Goal: Task Accomplishment & Management: Manage account settings

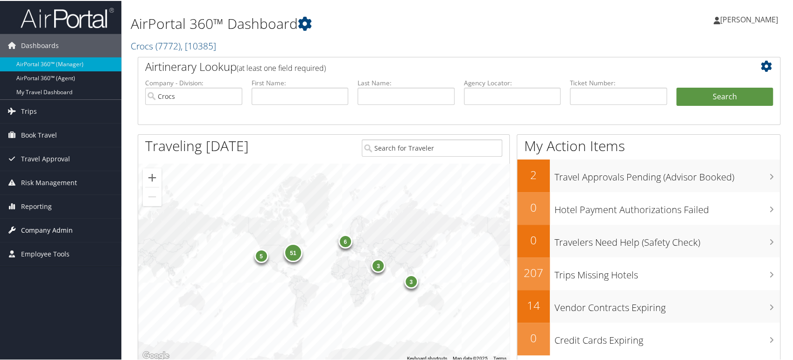
click at [44, 234] on span "Company Admin" at bounding box center [47, 229] width 52 height 23
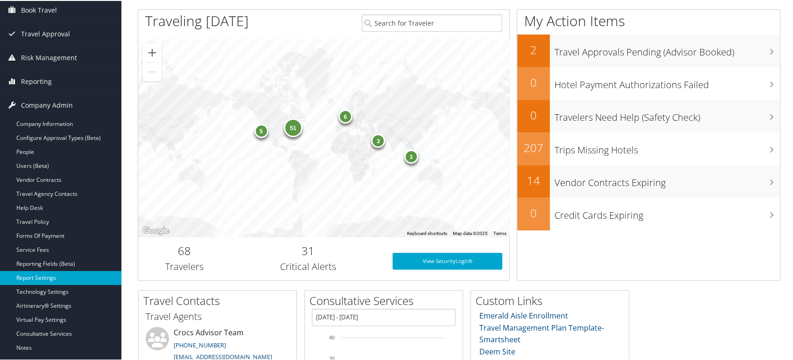
scroll to position [93, 0]
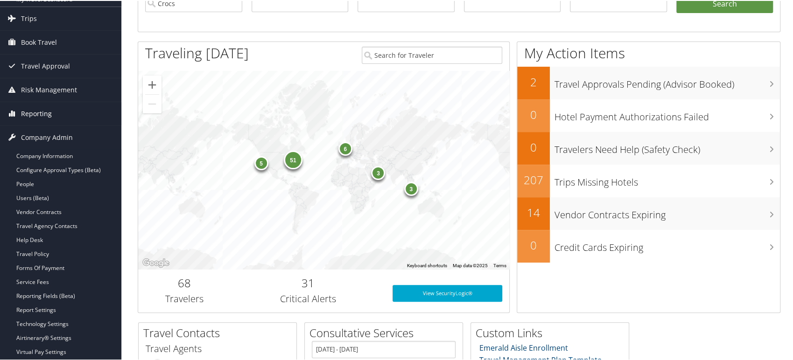
click at [41, 115] on span "Reporting" at bounding box center [36, 112] width 31 height 23
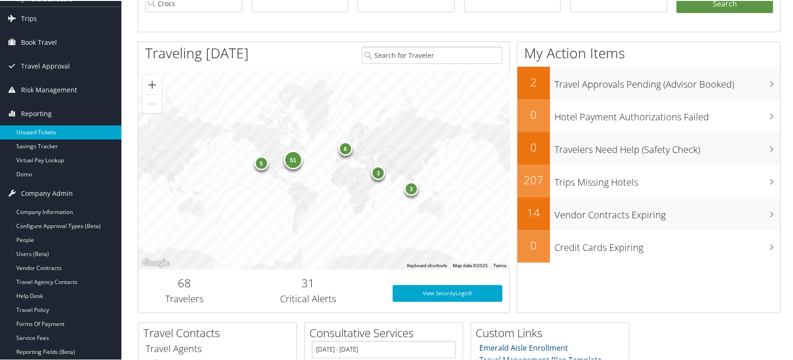
click at [47, 131] on link "Unused Tickets" at bounding box center [60, 132] width 121 height 14
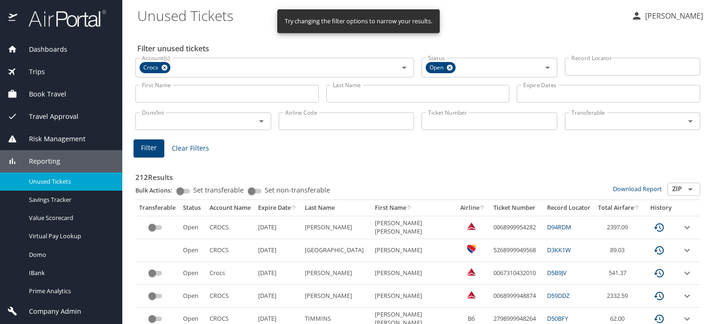
click at [453, 119] on input "Ticket Number" at bounding box center [489, 121] width 136 height 18
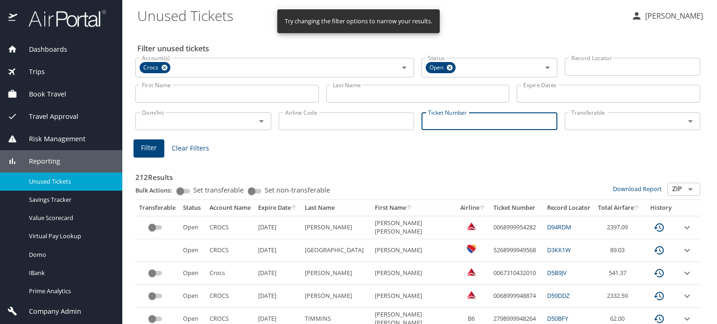
paste input "001 7310 819606"
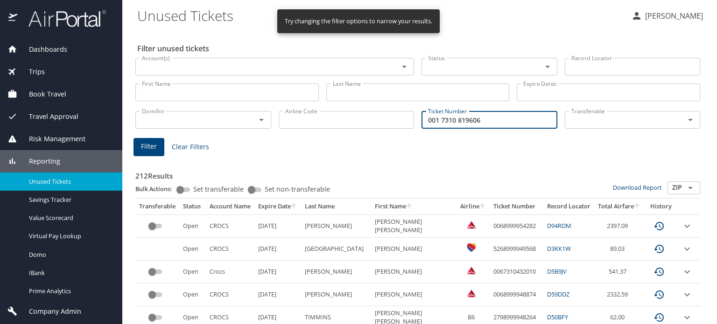
click at [437, 119] on input "001 7310 819606" at bounding box center [489, 120] width 136 height 18
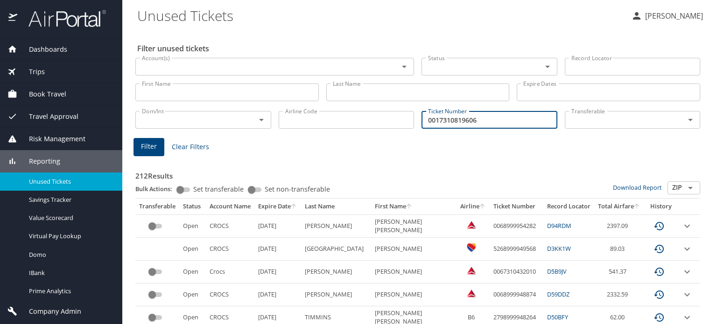
click at [488, 120] on input "0017310819606" at bounding box center [489, 120] width 136 height 18
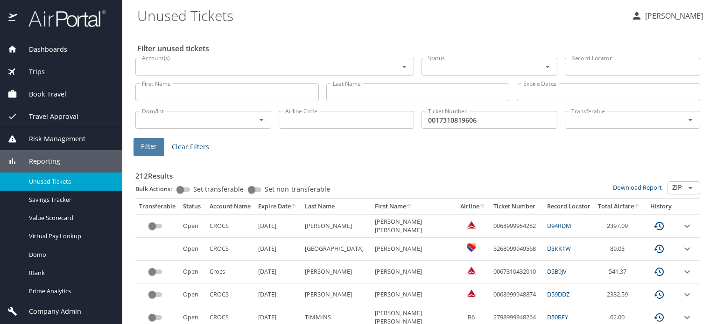
click at [151, 141] on span "Filter" at bounding box center [149, 147] width 16 height 12
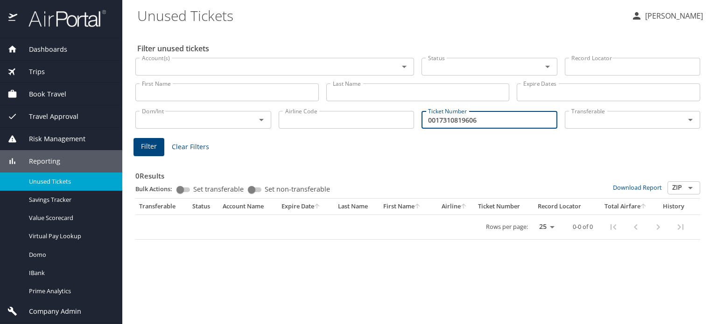
click at [496, 116] on input "0017310819606" at bounding box center [489, 120] width 136 height 18
drag, startPoint x: 498, startPoint y: 123, endPoint x: 227, endPoint y: 122, distance: 271.1
click at [227, 122] on div "Dom/Int Dom/Int Airline Code Airline Code Ticket Number 0017310819606 Ticket Nu…" at bounding box center [418, 119] width 572 height 31
paste input "07340630"
type input "0017307340630"
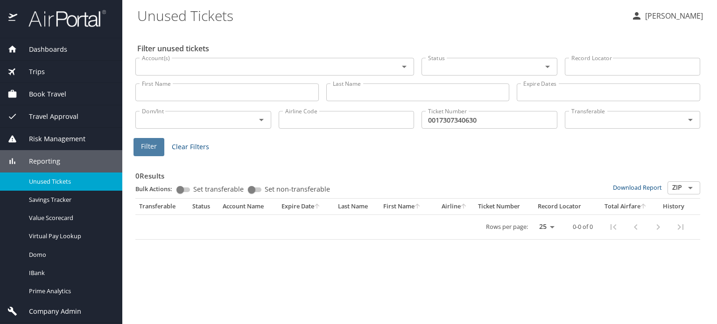
drag, startPoint x: 144, startPoint y: 150, endPoint x: 151, endPoint y: 153, distance: 7.8
click at [151, 153] on button "Filter" at bounding box center [148, 147] width 31 height 18
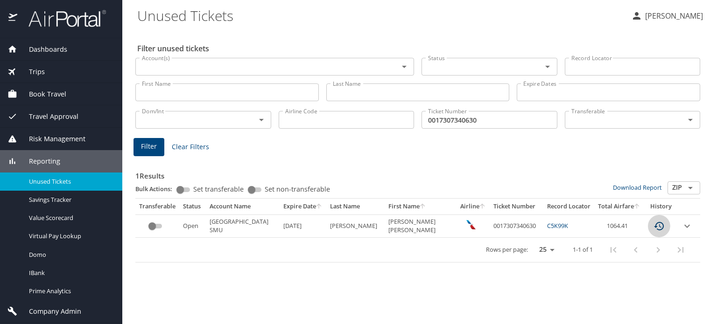
click at [664, 227] on icon "custom pagination table" at bounding box center [658, 226] width 11 height 11
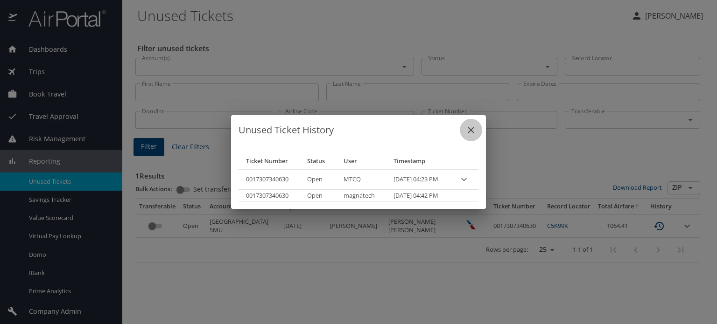
click at [476, 134] on icon "close" at bounding box center [470, 130] width 11 height 11
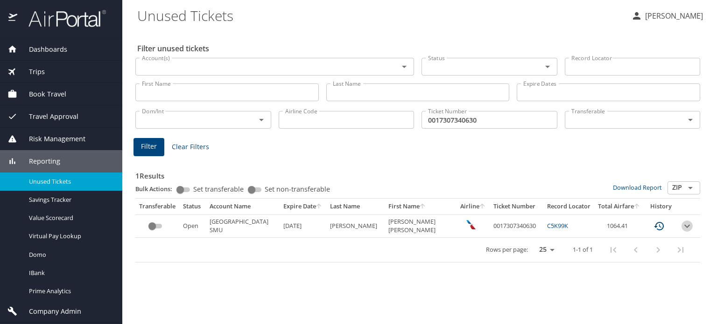
click at [685, 221] on icon "expand row" at bounding box center [686, 226] width 11 height 11
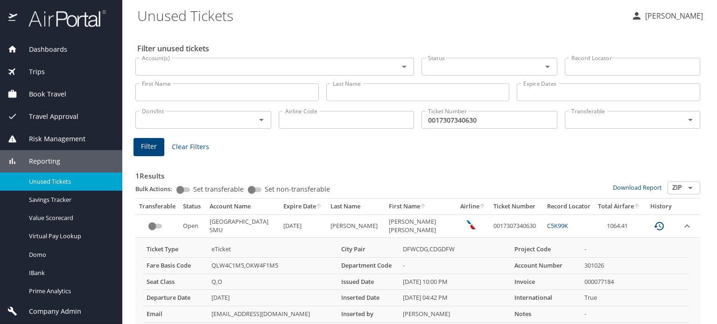
click at [54, 70] on div "Trips" at bounding box center [60, 72] width 107 height 10
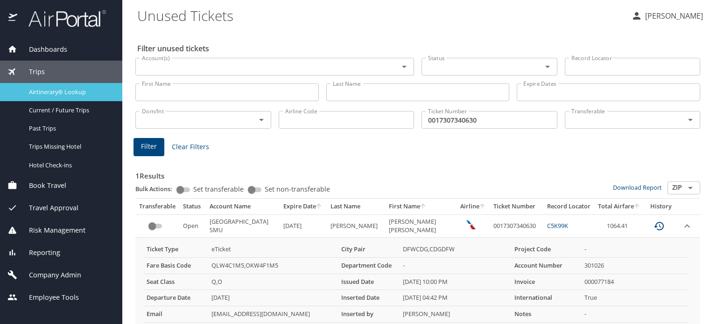
click at [52, 93] on span "Airtinerary® Lookup" at bounding box center [70, 92] width 82 height 9
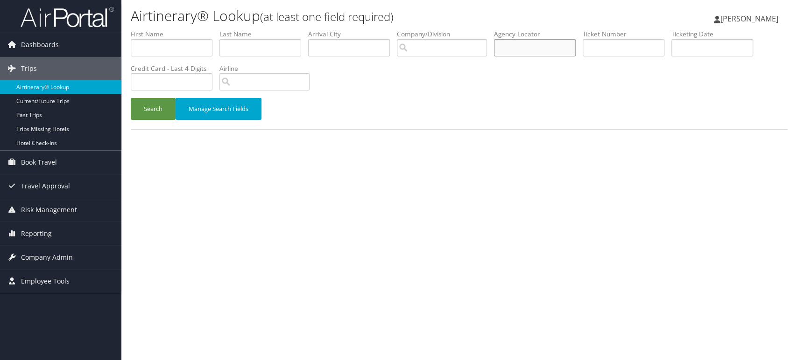
click at [556, 44] on input "text" at bounding box center [535, 47] width 82 height 17
paste input "D9PH41"
type input "D9PH41"
click at [165, 111] on button "Search" at bounding box center [153, 109] width 45 height 22
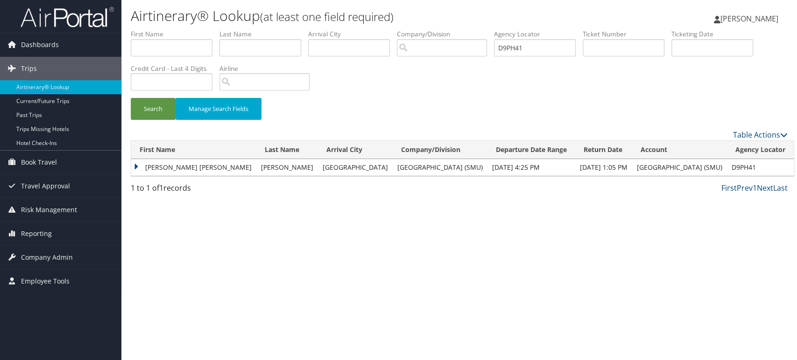
click at [157, 168] on td "KATHLEEN ANNE" at bounding box center [193, 167] width 125 height 17
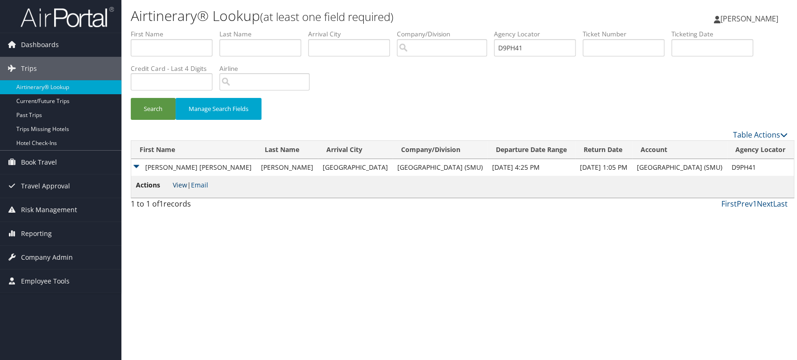
click at [175, 186] on link "View" at bounding box center [180, 185] width 14 height 9
click at [38, 235] on span "Reporting" at bounding box center [36, 233] width 31 height 23
click at [44, 310] on span "Company Admin" at bounding box center [47, 313] width 52 height 23
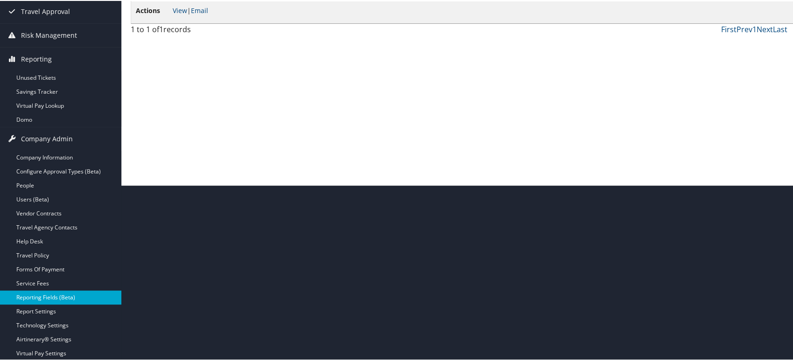
scroll to position [207, 0]
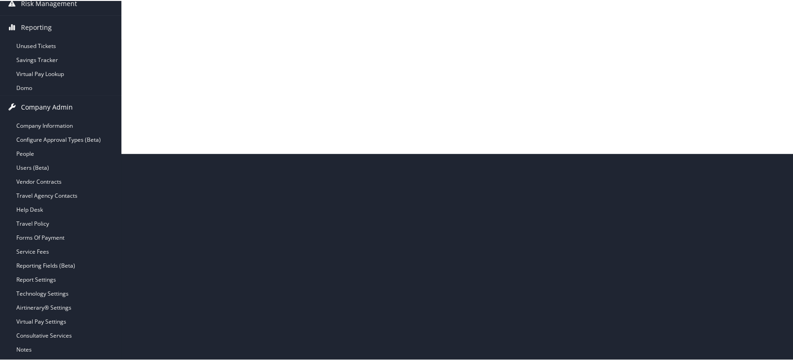
click at [47, 107] on span "Company Admin" at bounding box center [47, 106] width 52 height 23
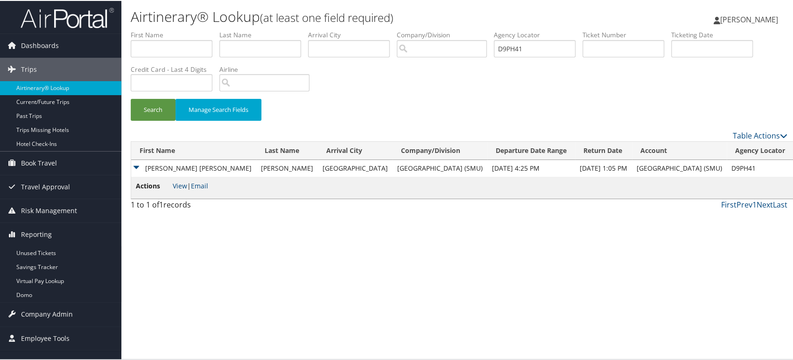
scroll to position [0, 0]
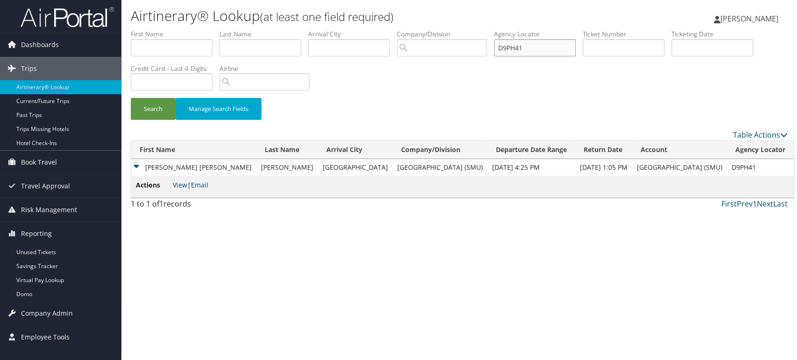
drag, startPoint x: 540, startPoint y: 47, endPoint x: 401, endPoint y: 61, distance: 140.3
click at [406, 29] on ul "First Name Last Name Departure City Arrival City Company/Division Airport/City …" at bounding box center [459, 29] width 657 height 0
click at [50, 316] on span "Company Admin" at bounding box center [47, 313] width 52 height 23
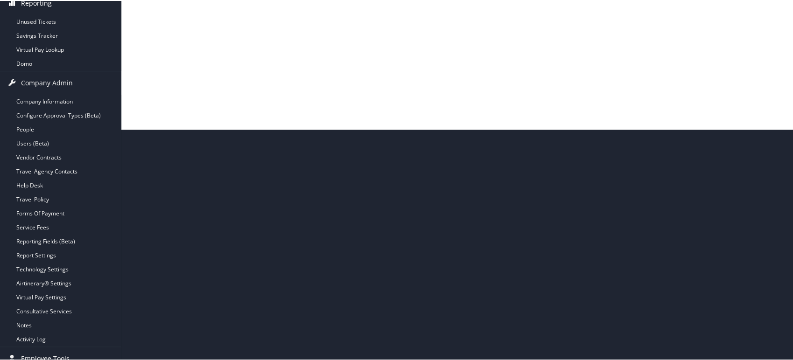
scroll to position [240, 0]
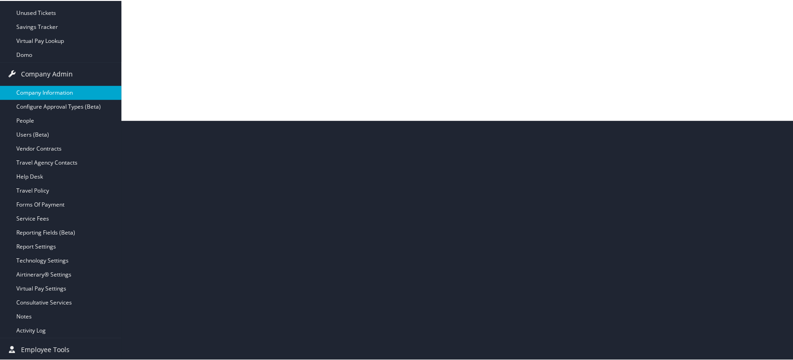
click at [45, 86] on link "Company Information" at bounding box center [60, 92] width 121 height 14
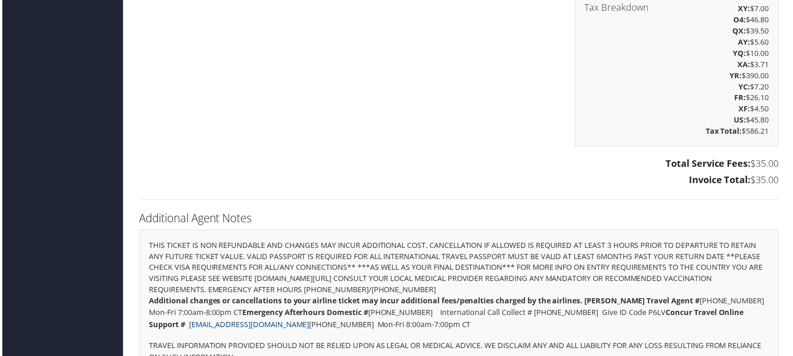
scroll to position [811, 0]
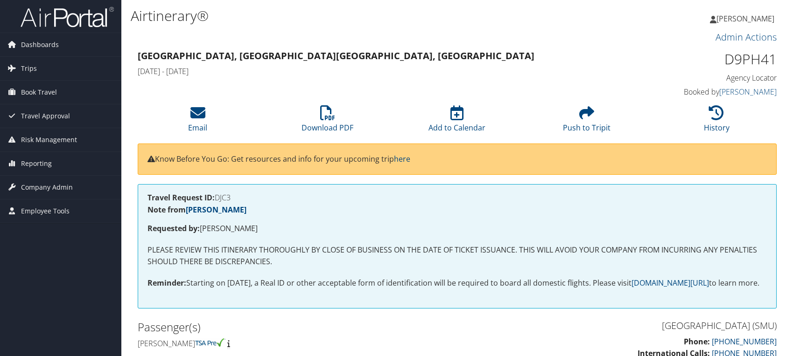
scroll to position [396, 0]
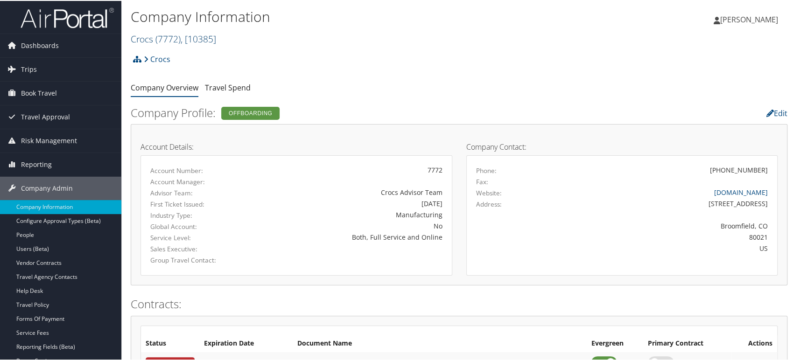
click at [194, 39] on span ", [ 10385 ]" at bounding box center [198, 38] width 35 height 13
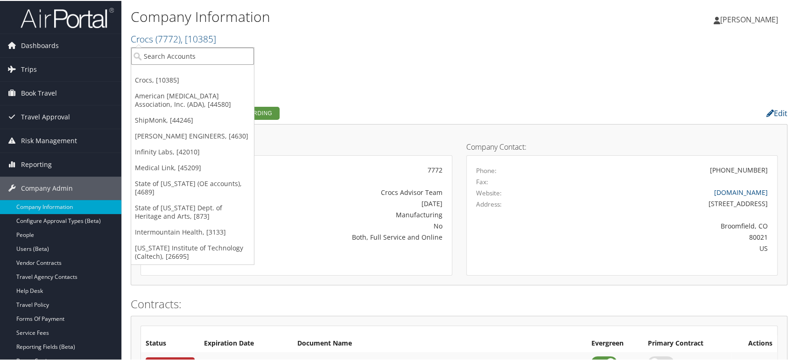
click at [190, 52] on input "search" at bounding box center [192, 55] width 123 height 17
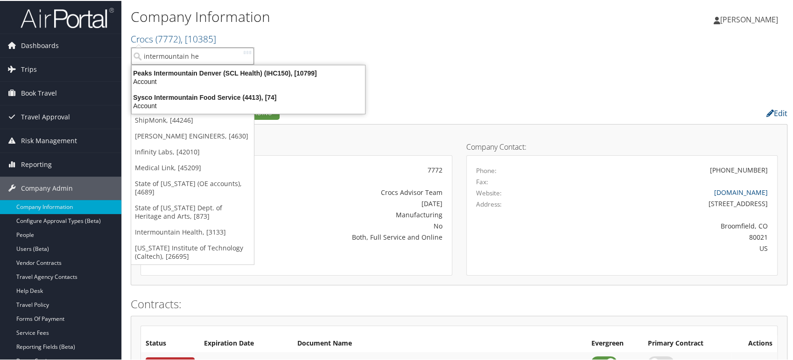
type input "intermountain hea"
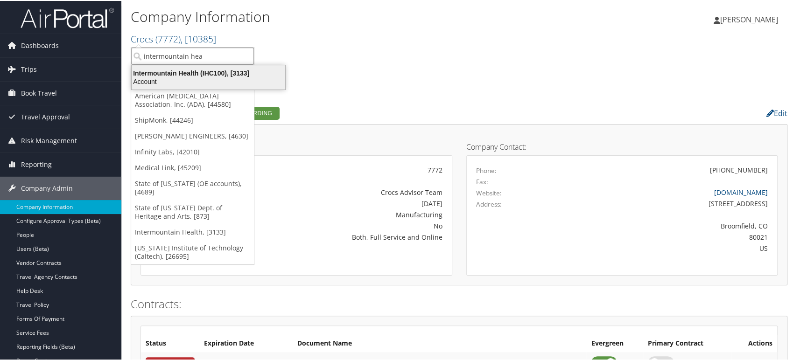
click at [191, 77] on div "Account" at bounding box center [208, 81] width 165 height 8
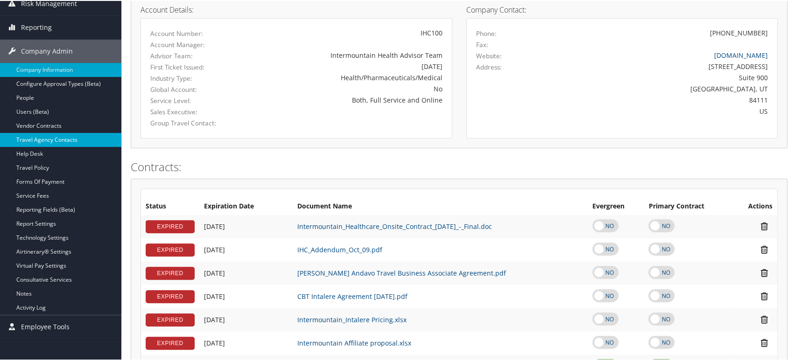
scroll to position [155, 0]
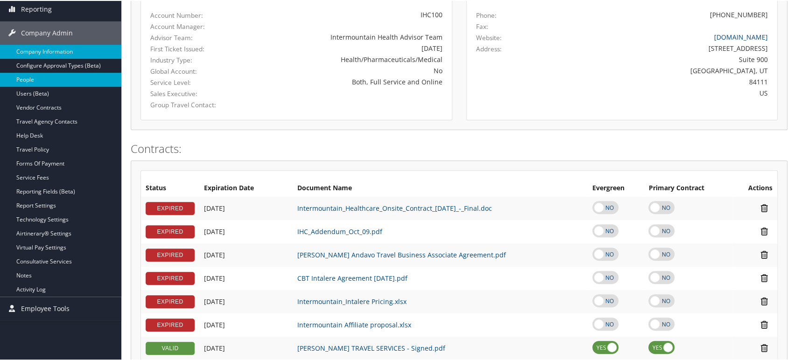
click at [49, 78] on link "People" at bounding box center [60, 79] width 121 height 14
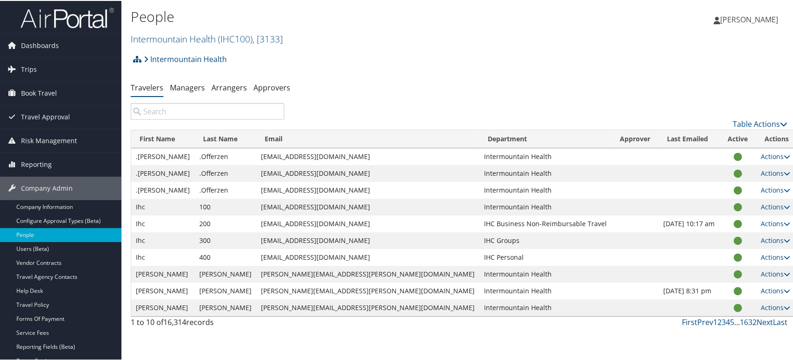
click at [183, 109] on input "search" at bounding box center [208, 110] width 154 height 17
paste input "michelle.fleming@imail.org"
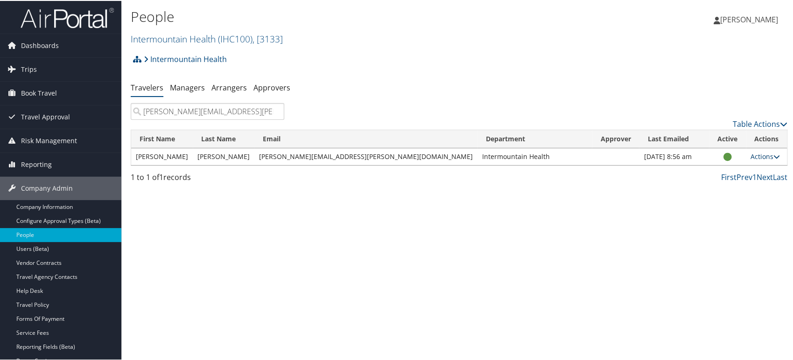
type input "michelle.fleming@imail.org"
click at [760, 152] on link "Actions" at bounding box center [764, 155] width 29 height 9
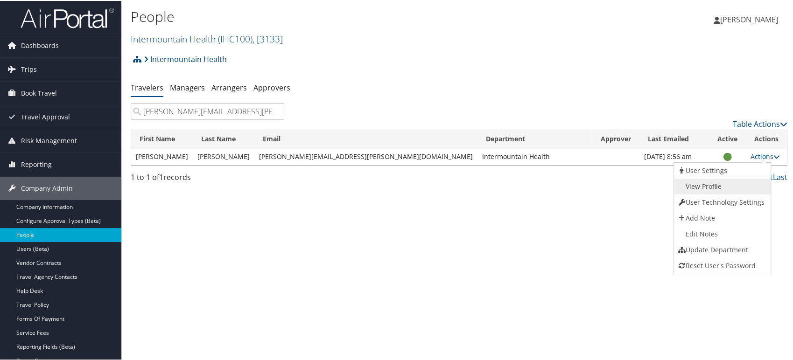
click at [686, 186] on link "View Profile" at bounding box center [721, 186] width 95 height 16
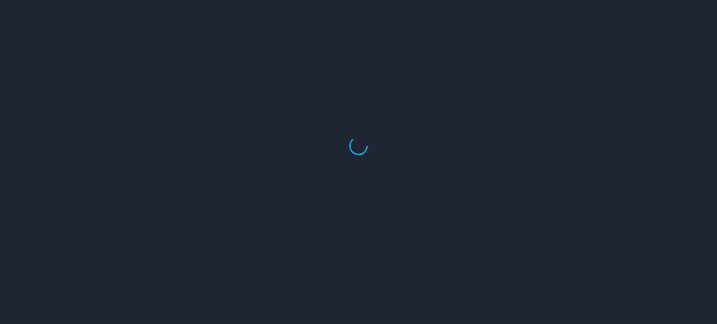
select select "US"
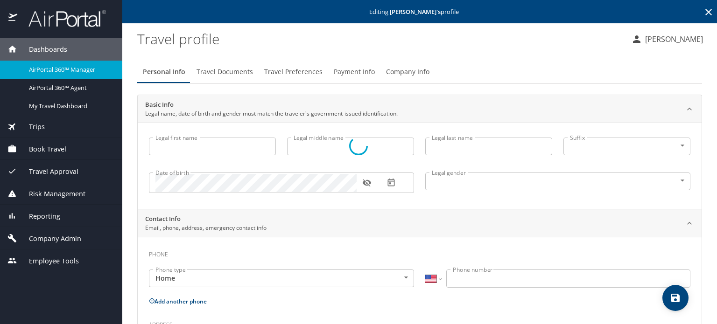
type input "[PERSON_NAME]"
type input "Female"
type input "Shane"
type input "Fleming"
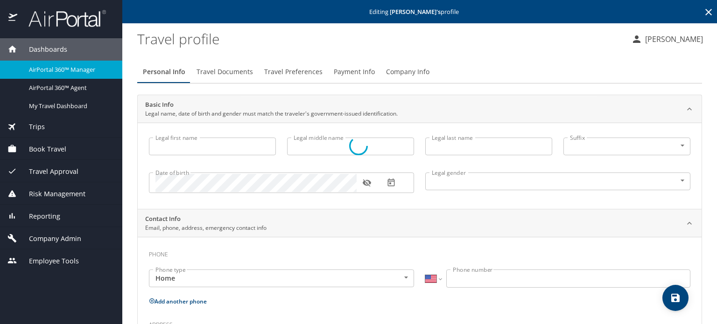
type input "(801) 941-0935"
select select "US"
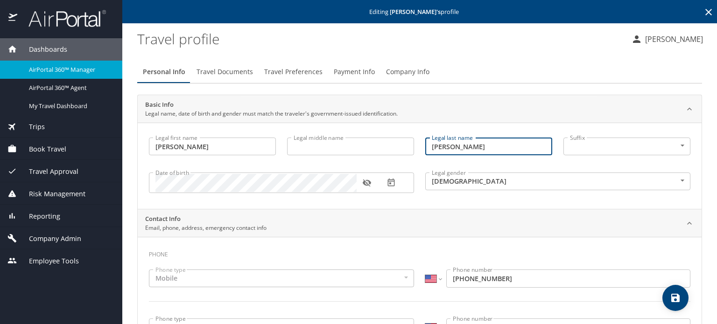
click at [437, 146] on input "Fleming" at bounding box center [488, 147] width 127 height 18
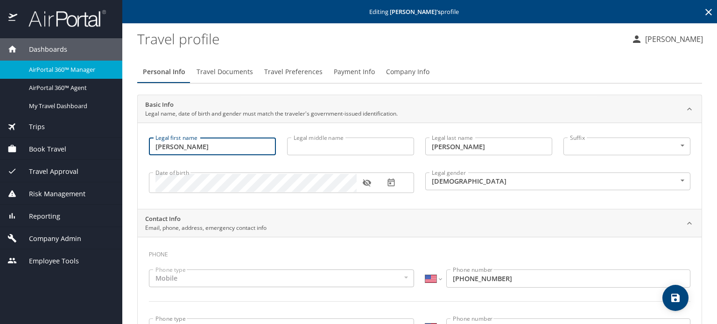
click at [173, 149] on input "Michelle" at bounding box center [212, 147] width 127 height 18
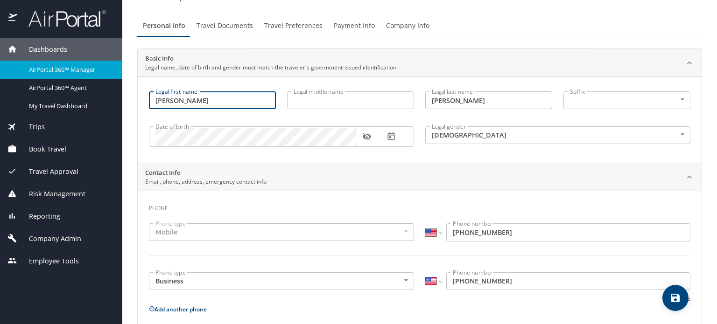
scroll to position [47, 0]
click at [43, 238] on span "Company Admin" at bounding box center [49, 239] width 64 height 10
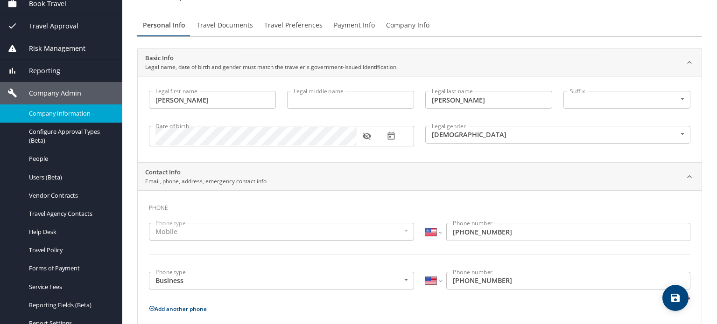
scroll to position [93, 0]
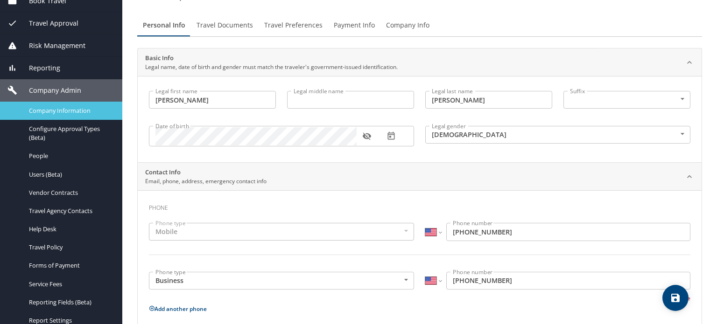
click at [75, 110] on span "Company Information" at bounding box center [70, 110] width 82 height 9
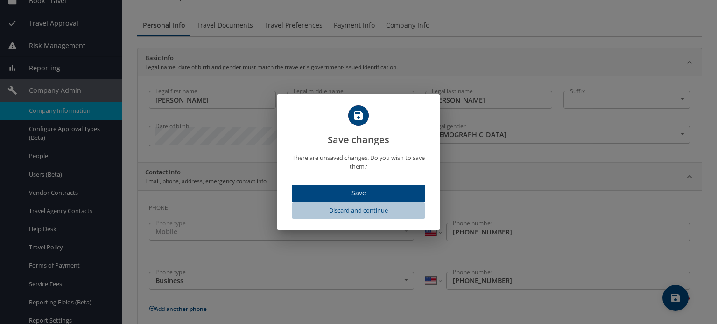
click at [370, 210] on span "Discard and continue" at bounding box center [358, 210] width 126 height 11
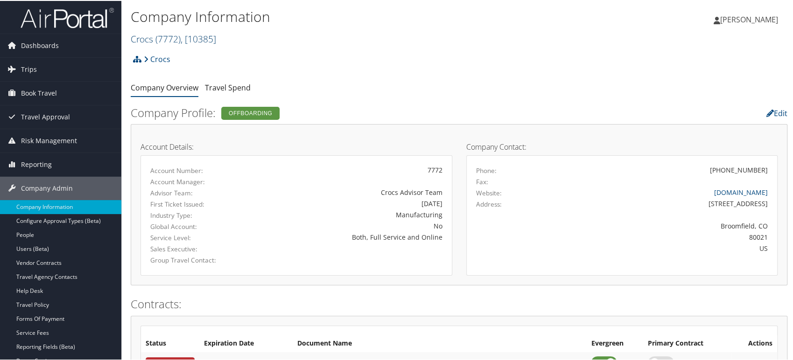
click at [181, 36] on span "( 7772 )" at bounding box center [167, 38] width 25 height 13
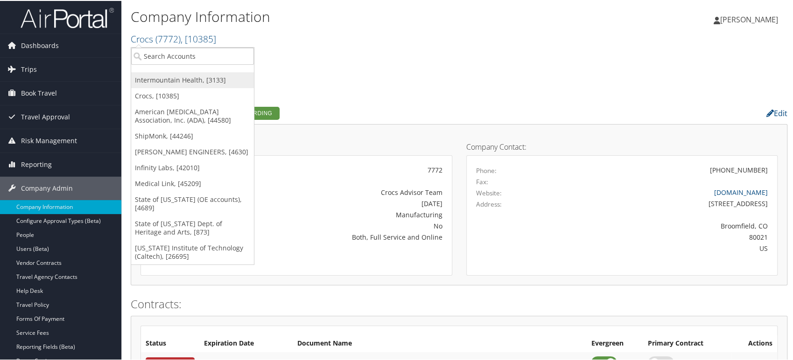
click at [171, 77] on link "Intermountain Health, [3133]" at bounding box center [192, 79] width 123 height 16
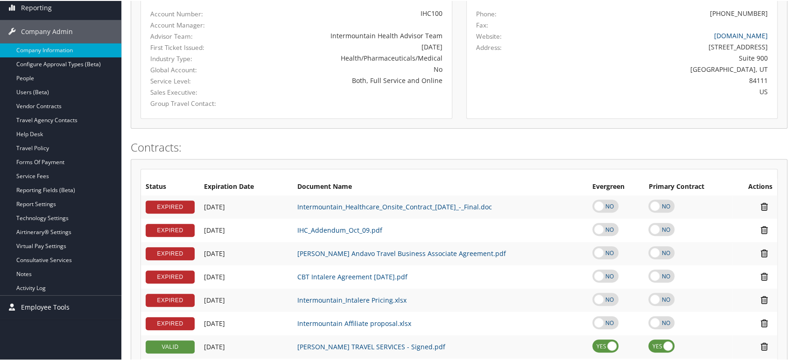
scroll to position [155, 0]
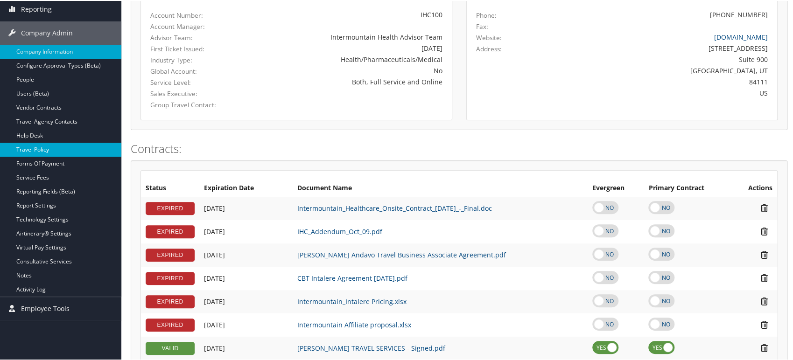
click at [41, 152] on link "Travel Policy" at bounding box center [60, 149] width 121 height 14
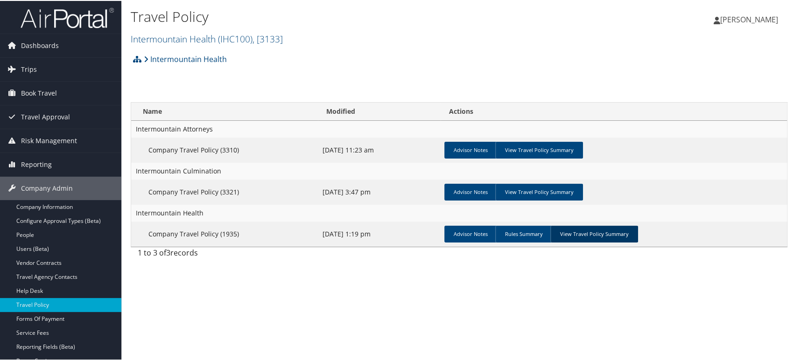
click at [600, 238] on link "View Travel Policy Summary" at bounding box center [594, 233] width 88 height 17
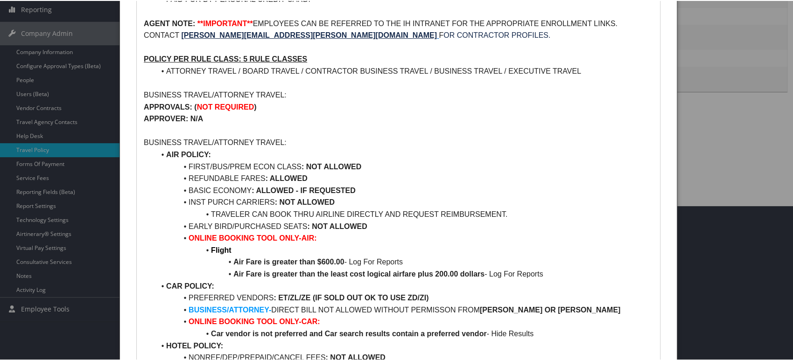
scroll to position [155, 0]
